Goal: Transaction & Acquisition: Register for event/course

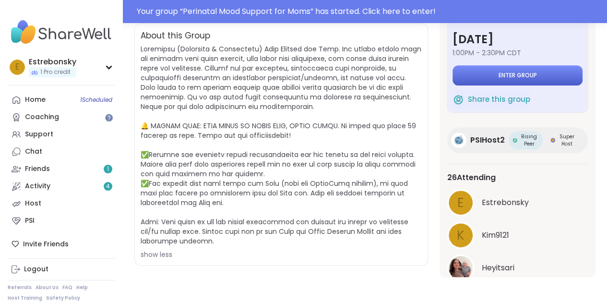
click at [521, 70] on button "Enter group" at bounding box center [517, 75] width 130 height 20
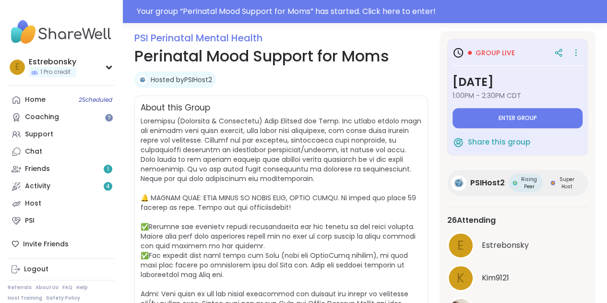
scroll to position [128, 0]
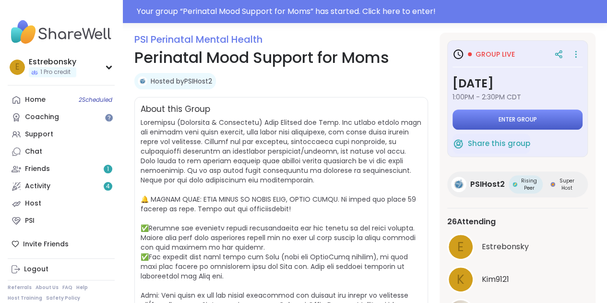
click at [499, 119] on span "Enter group" at bounding box center [517, 120] width 38 height 8
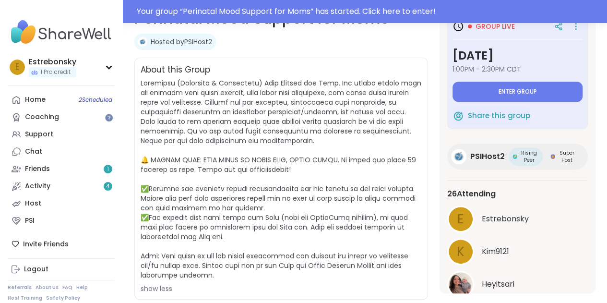
scroll to position [0, 0]
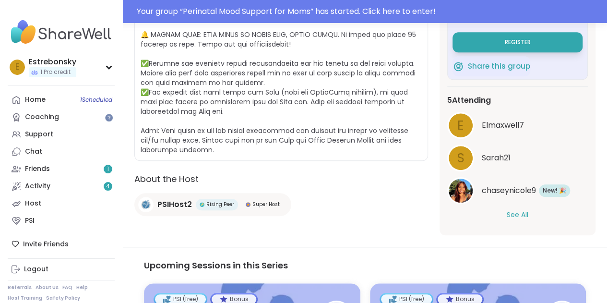
click at [224, 122] on span at bounding box center [281, 53] width 281 height 201
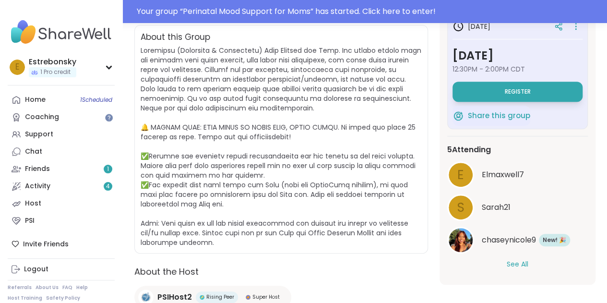
scroll to position [200, 0]
click at [522, 264] on button "See All" at bounding box center [517, 264] width 22 height 10
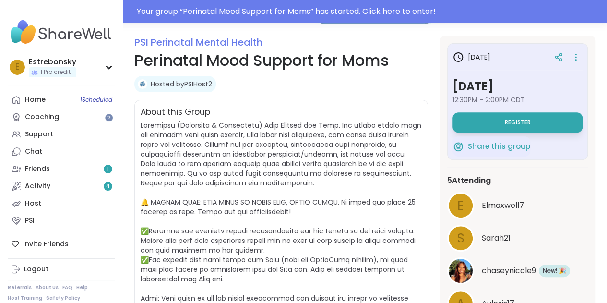
scroll to position [128, 0]
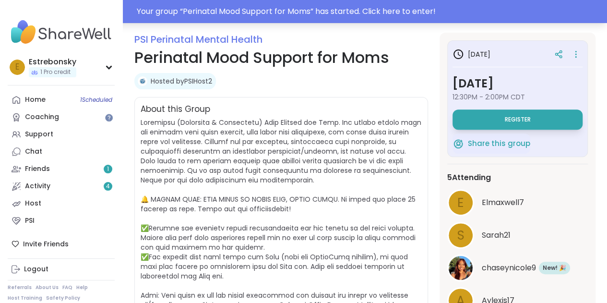
click at [389, 6] on div "Your group “ Perinatal Mood Support for Moms ” has started. Click here to enter!" at bounding box center [369, 12] width 464 height 12
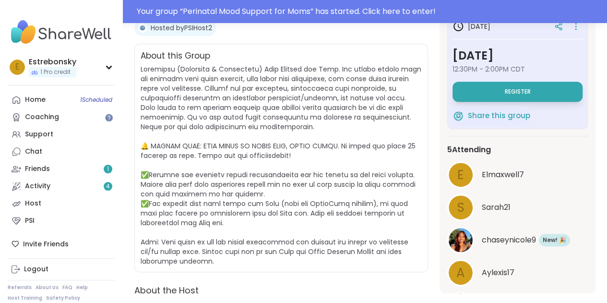
scroll to position [182, 0]
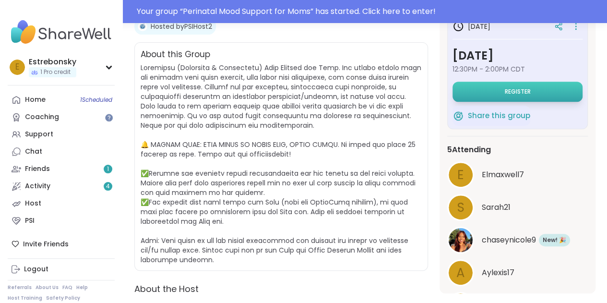
click at [527, 92] on button "Register" at bounding box center [517, 92] width 130 height 20
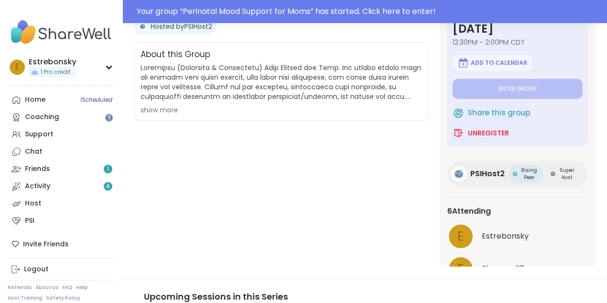
scroll to position [0, 0]
